Goal: Information Seeking & Learning: Learn about a topic

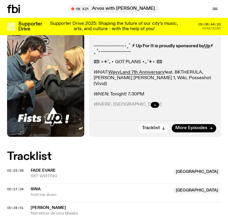
scroll to position [29, 0]
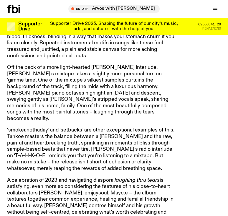
scroll to position [413, 0]
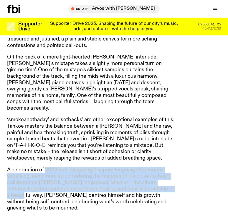
drag, startPoint x: 46, startPoint y: 160, endPoint x: 169, endPoint y: 184, distance: 125.3
click at [168, 183] on article "A debut release is endlessly interesting to witness. A shaping of what an artis…" at bounding box center [92, 82] width 170 height 280
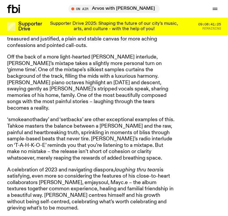
click at [181, 188] on div "A debut release is endlessly interesting to witness. A shaping of what an artis…" at bounding box center [114, 82] width 214 height 280
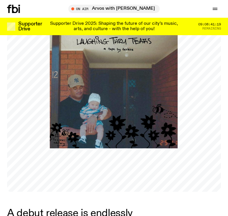
scroll to position [0, 0]
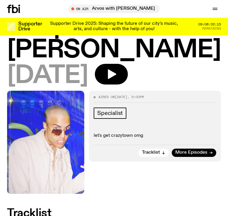
scroll to position [12, 0]
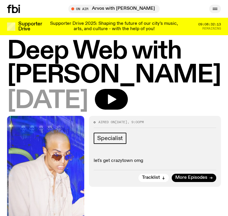
click at [217, 6] on icon "button" at bounding box center [215, 8] width 7 height 7
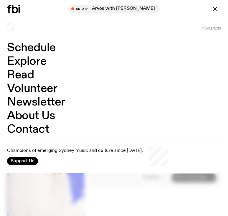
click at [38, 48] on link "Schedule" at bounding box center [31, 47] width 49 height 11
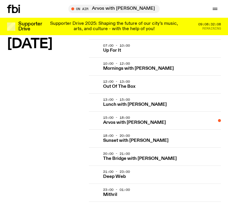
scroll to position [649, 0]
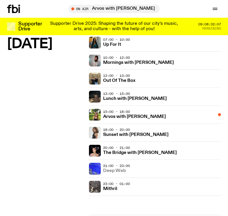
click at [124, 169] on h3 "Deep Web" at bounding box center [114, 170] width 23 height 4
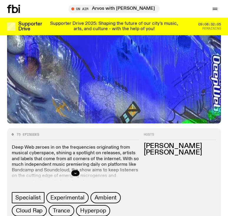
scroll to position [118, 0]
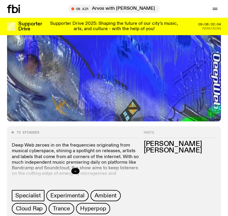
click at [76, 170] on icon "button" at bounding box center [76, 171] width 4 height 4
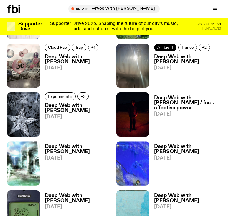
scroll to position [826, 0]
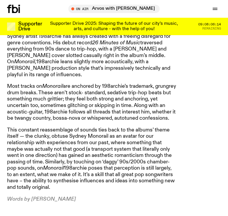
scroll to position [383, 0]
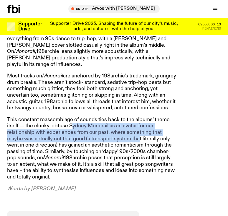
drag, startPoint x: 117, startPoint y: 128, endPoint x: 149, endPoint y: 139, distance: 33.3
click at [148, 139] on p "This constant reassemblage of sounds ties back to the albums’ theme itself — th…" at bounding box center [92, 148] width 170 height 64
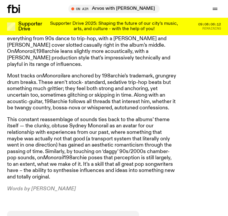
click at [165, 169] on p "This constant reassemblage of sounds ties back to the albums’ theme itself — th…" at bounding box center [92, 148] width 170 height 64
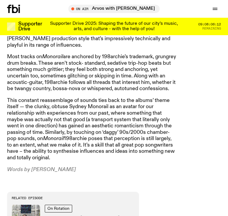
scroll to position [413, 0]
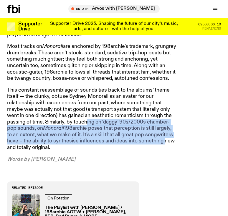
drag, startPoint x: 154, startPoint y: 133, endPoint x: 166, endPoint y: 140, distance: 13.6
click at [166, 140] on p "This constant reassemblage of sounds ties back to the albums’ theme itself — th…" at bounding box center [92, 119] width 170 height 64
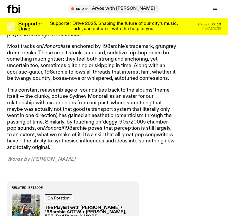
click at [177, 151] on div "Monorail is a personal, introspective record that muses on the interplay of mem…" at bounding box center [114, 52] width 214 height 220
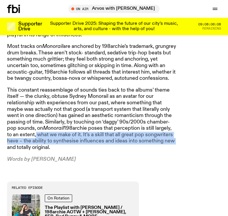
drag, startPoint x: 147, startPoint y: 134, endPoint x: 179, endPoint y: 141, distance: 33.0
click at [178, 138] on div "Monorail is a personal, introspective record that muses on the interplay of mem…" at bounding box center [114, 52] width 214 height 220
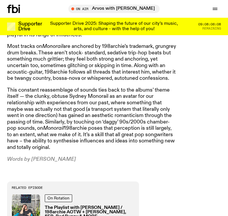
drag, startPoint x: 187, startPoint y: 151, endPoint x: 121, endPoint y: 144, distance: 66.0
click at [187, 151] on div "Monorail is a personal, introspective record that muses on the interplay of mem…" at bounding box center [114, 52] width 214 height 220
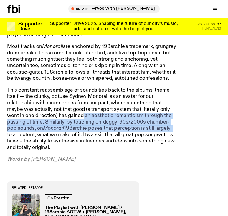
drag, startPoint x: 85, startPoint y: 106, endPoint x: 188, endPoint y: 133, distance: 106.3
click at [187, 122] on div "Monorail is a personal, introspective record that muses on the interplay of mem…" at bounding box center [114, 52] width 214 height 220
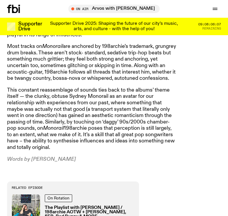
click at [168, 156] on p "Words by Lindsay Riley" at bounding box center [92, 159] width 170 height 6
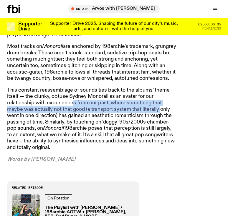
drag, startPoint x: 79, startPoint y: 98, endPoint x: 160, endPoint y: 101, distance: 80.3
click at [160, 101] on p "This constant reassemblage of sounds ties back to the albums’ theme itself — th…" at bounding box center [92, 119] width 170 height 64
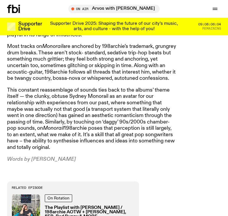
click at [58, 116] on p "This constant reassemblage of sounds ties back to the albums’ theme itself — th…" at bounding box center [92, 119] width 170 height 64
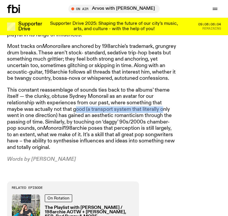
drag, startPoint x: 86, startPoint y: 104, endPoint x: 162, endPoint y: 104, distance: 75.8
click at [162, 104] on p "This constant reassemblage of sounds ties back to the albums’ theme itself — th…" at bounding box center [92, 119] width 170 height 64
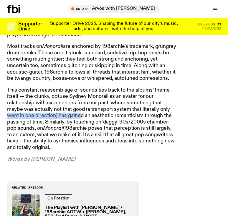
drag, startPoint x: 90, startPoint y: 108, endPoint x: 205, endPoint y: 105, distance: 115.0
click at [206, 105] on div "Monorail is a personal, introspective record that muses on the interplay of mem…" at bounding box center [114, 52] width 214 height 220
click at [147, 125] on p "This constant reassemblage of sounds ties back to the albums’ theme itself — th…" at bounding box center [92, 119] width 170 height 64
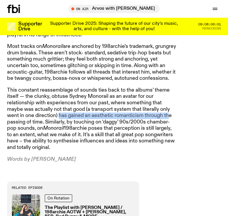
drag, startPoint x: 72, startPoint y: 109, endPoint x: 170, endPoint y: 109, distance: 97.9
click at [170, 109] on p "This constant reassemblage of sounds ties back to the albums’ theme itself — th…" at bounding box center [92, 119] width 170 height 64
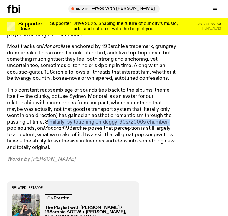
drag, startPoint x: 53, startPoint y: 117, endPoint x: 173, endPoint y: 114, distance: 120.1
click at [173, 114] on p "This constant reassemblage of sounds ties back to the albums’ theme itself — th…" at bounding box center [92, 119] width 170 height 64
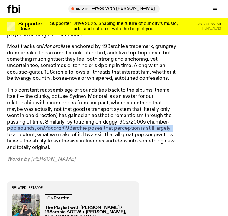
drag, startPoint x: 9, startPoint y: 123, endPoint x: 184, endPoint y: 119, distance: 175.5
click at [184, 119] on div "Monorail is a personal, introspective record that muses on the interplay of mem…" at bounding box center [114, 52] width 214 height 220
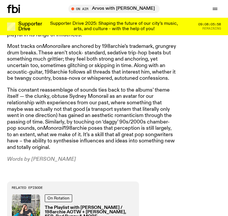
click at [159, 130] on p "This constant reassemblage of sounds ties back to the albums’ theme itself — th…" at bounding box center [92, 119] width 170 height 64
drag, startPoint x: 92, startPoint y: 127, endPoint x: 144, endPoint y: 136, distance: 53.3
click at [147, 127] on p "This constant reassemblage of sounds ties back to the albums’ theme itself — th…" at bounding box center [92, 119] width 170 height 64
drag, startPoint x: 143, startPoint y: 137, endPoint x: 136, endPoint y: 137, distance: 7.7
click at [142, 137] on p "This constant reassemblage of sounds ties back to the albums’ theme itself — th…" at bounding box center [92, 119] width 170 height 64
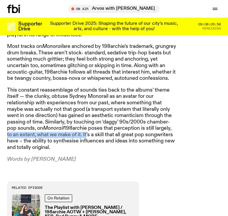
drag, startPoint x: 89, startPoint y: 127, endPoint x: 179, endPoint y: 123, distance: 90.0
click at [179, 123] on div "Monorail is a personal, introspective record that muses on the interplay of mem…" at bounding box center [114, 52] width 214 height 220
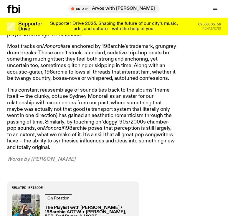
click at [175, 133] on p "This constant reassemblage of sounds ties back to the albums’ theme itself — th…" at bounding box center [92, 119] width 170 height 64
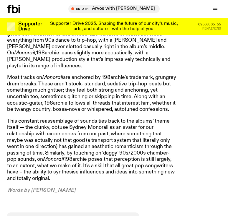
scroll to position [324, 0]
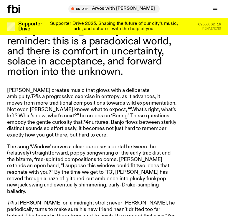
scroll to position [413, 0]
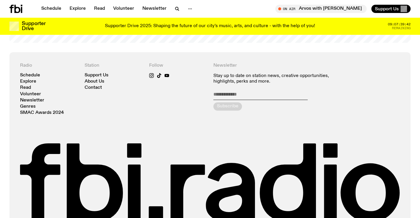
scroll to position [1301, 0]
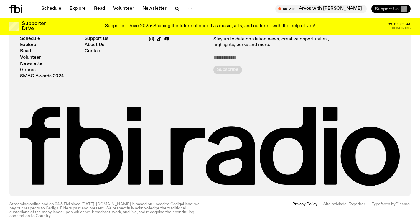
click at [390, 8] on span "Support Us" at bounding box center [387, 8] width 24 height 5
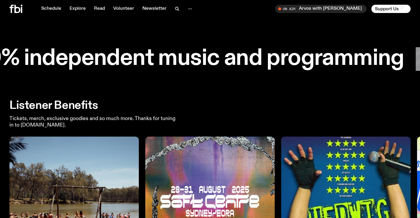
scroll to position [1118, 0]
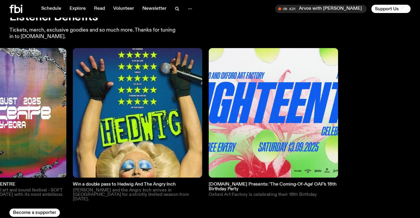
drag, startPoint x: 308, startPoint y: 119, endPoint x: 63, endPoint y: 102, distance: 245.0
click at [63, 102] on div "Strawberry Fields Festival returns Register to enter into the ballet for Strawb…" at bounding box center [209, 124] width 401 height 153
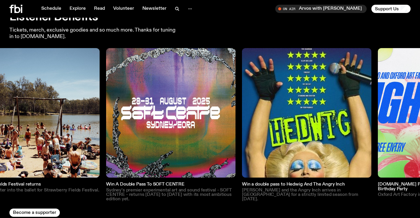
drag, startPoint x: 307, startPoint y: 106, endPoint x: 351, endPoint y: 107, distance: 44.0
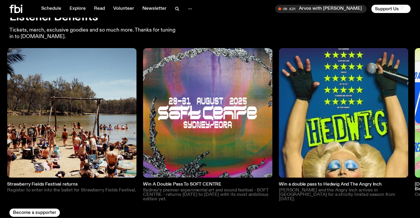
drag, startPoint x: 243, startPoint y: 96, endPoint x: 424, endPoint y: 116, distance: 182.8
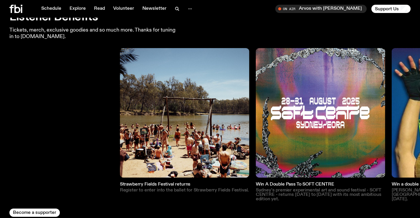
drag, startPoint x: 327, startPoint y: 88, endPoint x: 361, endPoint y: 88, distance: 33.6
click at [411, 89] on div "Strawberry Fields Festival returns Register to enter into the ballet for Strawb…" at bounding box center [209, 124] width 401 height 153
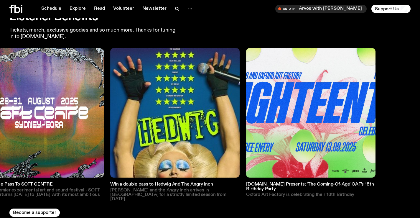
drag, startPoint x: 365, startPoint y: 134, endPoint x: 175, endPoint y: 124, distance: 190.2
click at [175, 124] on img at bounding box center [174, 112] width 129 height 129
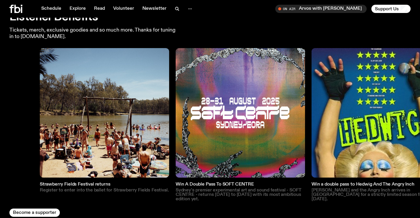
drag, startPoint x: 183, startPoint y: 94, endPoint x: 424, endPoint y: 112, distance: 242.4
